Goal: Information Seeking & Learning: Compare options

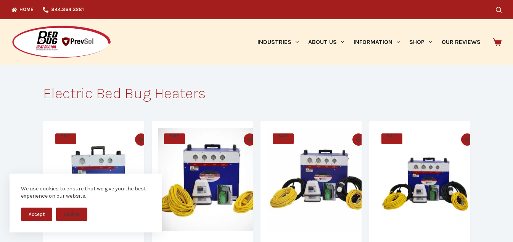
click at [45, 215] on button "Accept" at bounding box center [36, 213] width 31 height 13
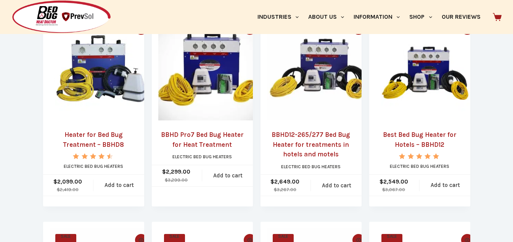
scroll to position [114, 0]
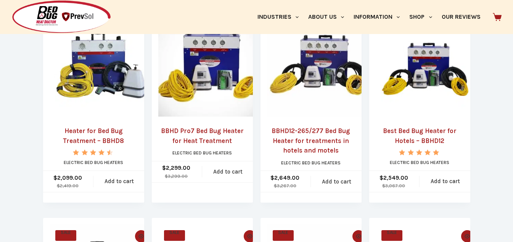
click at [113, 130] on link "Heater for Bed Bug Treatment – BBHD8" at bounding box center [94, 135] width 88 height 19
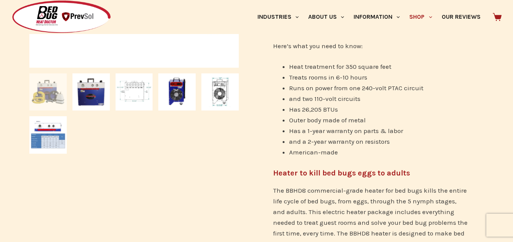
scroll to position [229, 0]
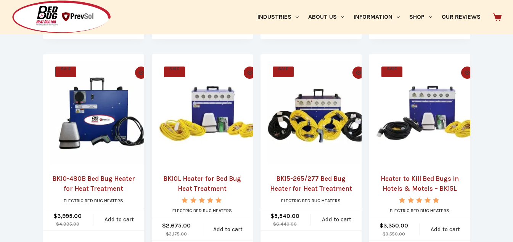
scroll to position [343, 0]
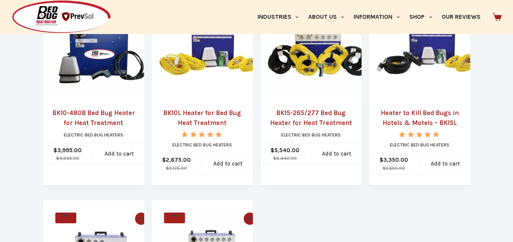
click at [116, 114] on link "BK10-480B Bed Bug Heater for Heat Treatment" at bounding box center [94, 117] width 88 height 19
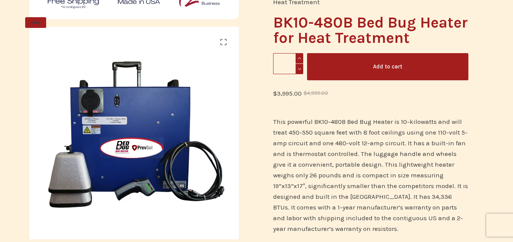
scroll to position [76, 0]
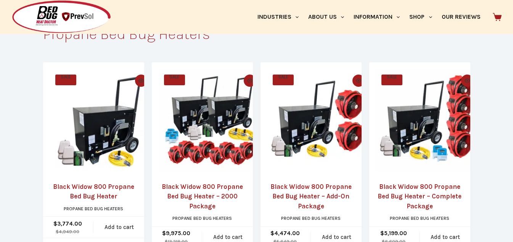
scroll to position [167, 0]
